Goal: Check status

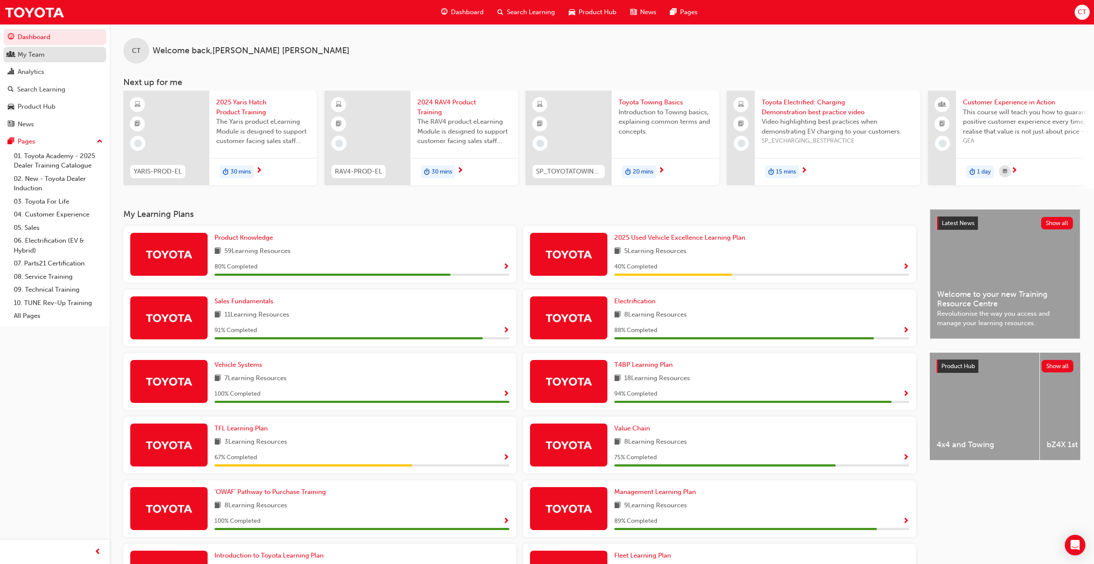
click at [40, 56] on div "My Team" at bounding box center [31, 55] width 27 height 10
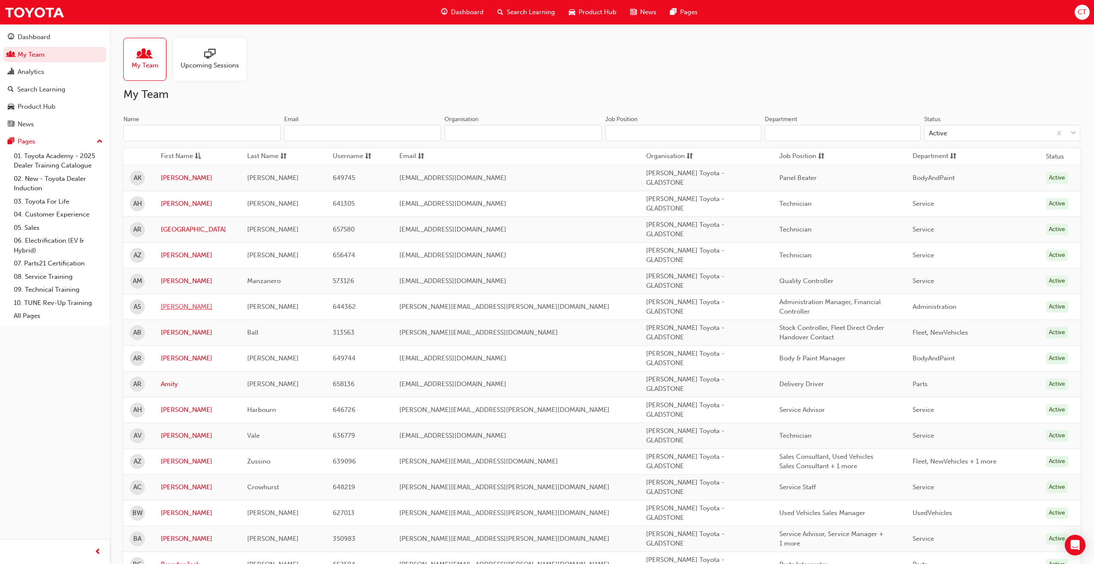
click at [169, 309] on link "[PERSON_NAME]" at bounding box center [198, 307] width 74 height 10
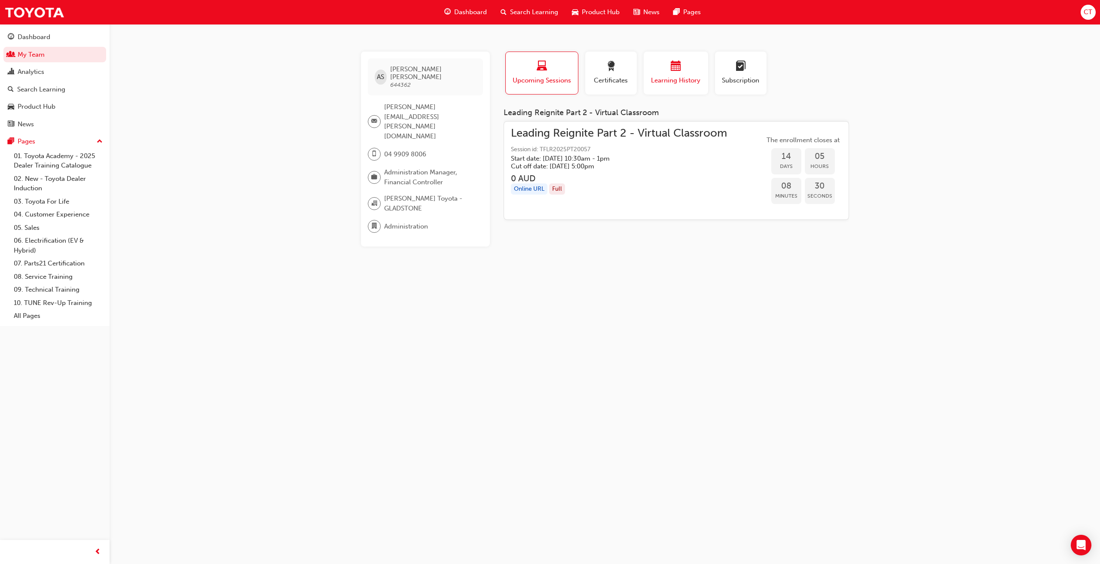
click at [692, 84] on span "Learning History" at bounding box center [676, 81] width 52 height 10
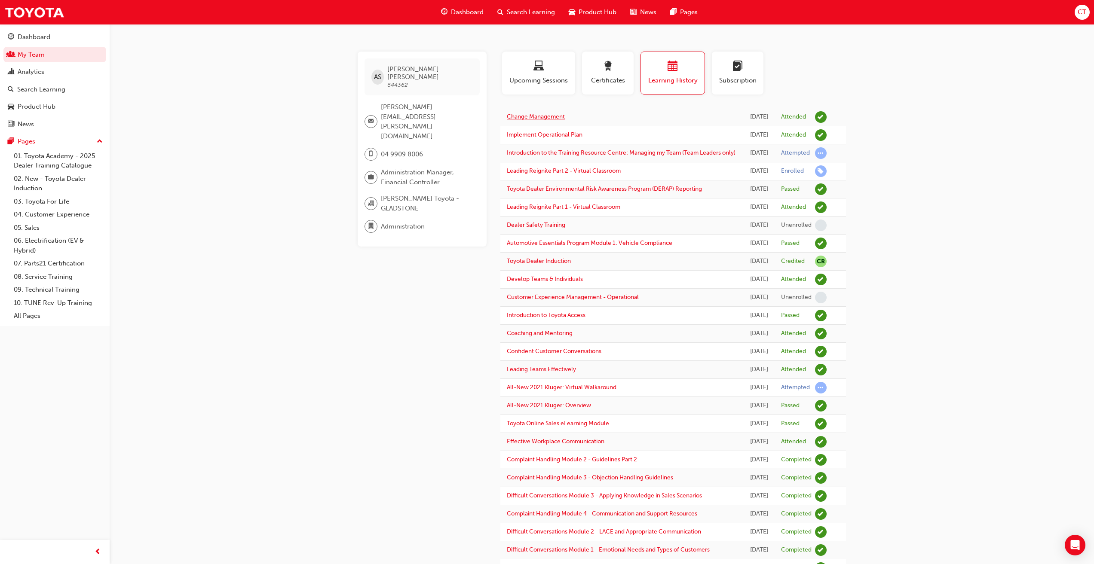
click at [547, 117] on link "Change Management" at bounding box center [536, 116] width 58 height 7
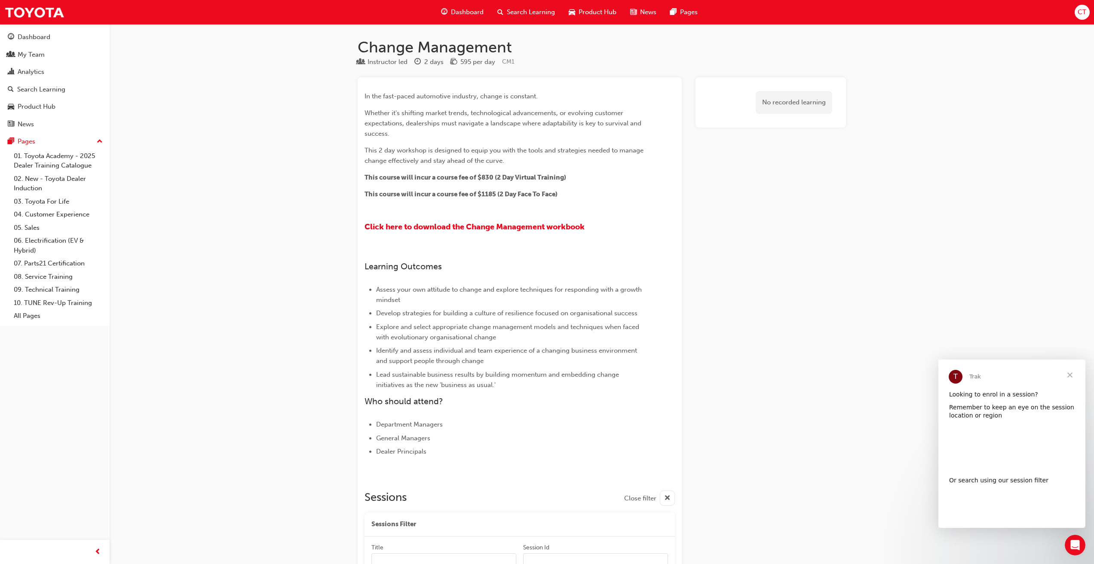
click at [1072, 375] on span "Close" at bounding box center [1069, 375] width 31 height 31
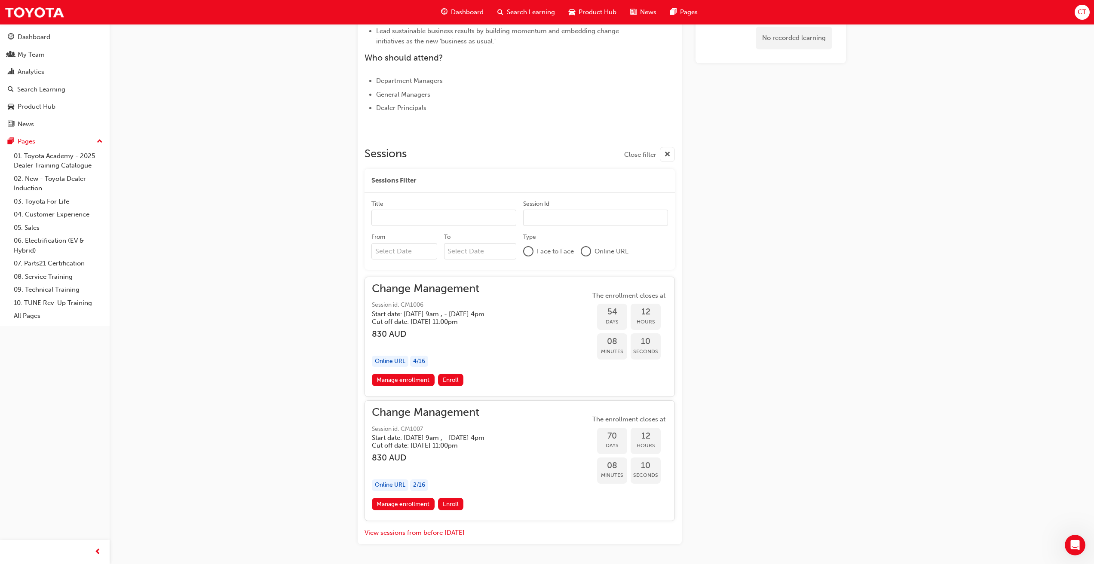
scroll to position [373, 0]
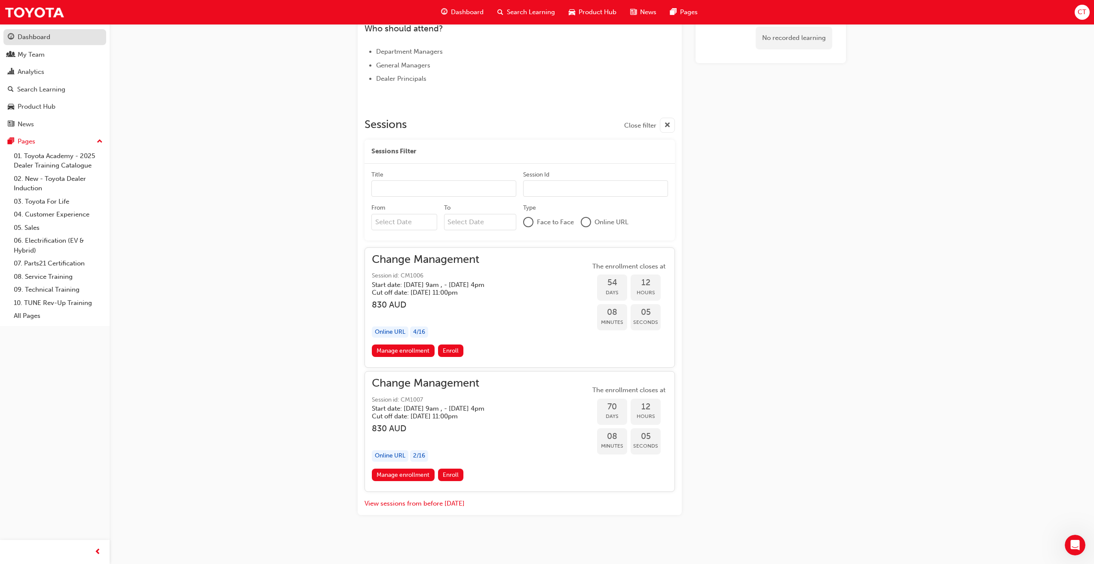
click at [37, 35] on div "Dashboard" at bounding box center [34, 37] width 33 height 10
